Goal: Transaction & Acquisition: Purchase product/service

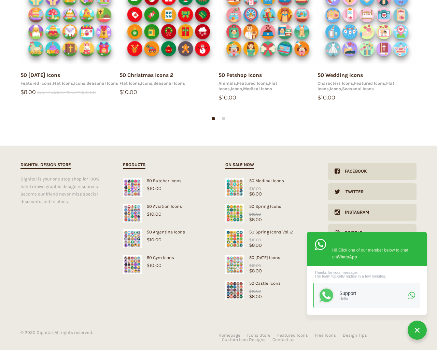
scroll to position [142, 0]
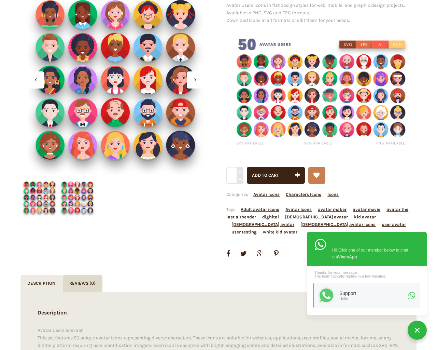
click at [247, 167] on button "Add to cart" at bounding box center [276, 175] width 58 height 17
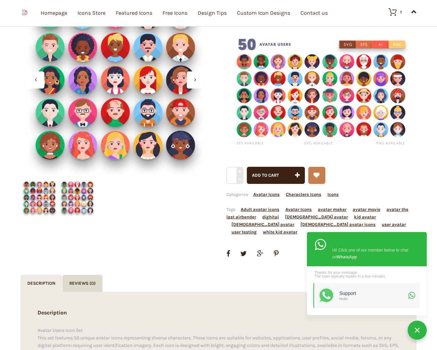
scroll to position [6794, 0]
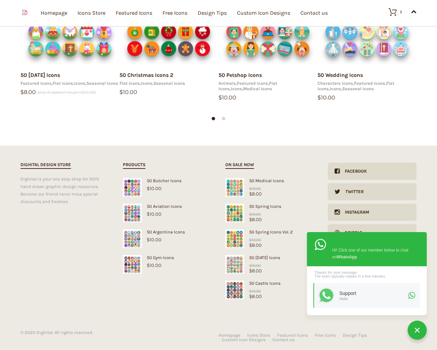
type input "1"
type input "20"
checkbox input "false"
type input "KfnqDuxw"
type input "[EMAIL_ADDRESS][DOMAIN_NAME]"
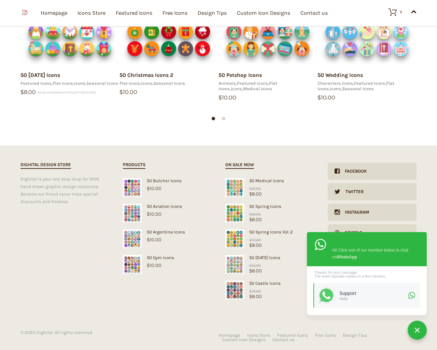
type input "[EMAIL_ADDRESS][DOMAIN_NAME]"
checkbox input "false"
select select "dark"
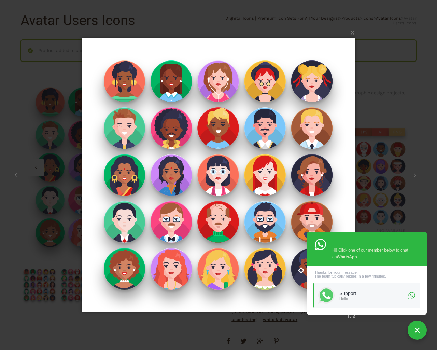
scroll to position [0, 0]
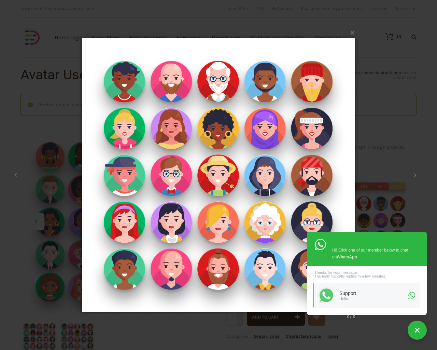
click at [202, 186] on input "Hide Price" at bounding box center [204, 188] width 4 height 4
checkbox input "true"
click at [202, 300] on input "Send me a copy of this e-mail" at bounding box center [204, 302] width 4 height 4
checkbox input "true"
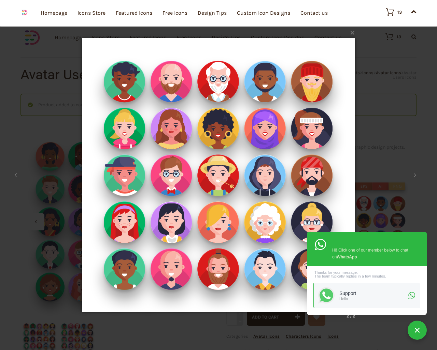
scroll to position [443, 0]
